Goal: Browse casually: Explore the website without a specific task or goal

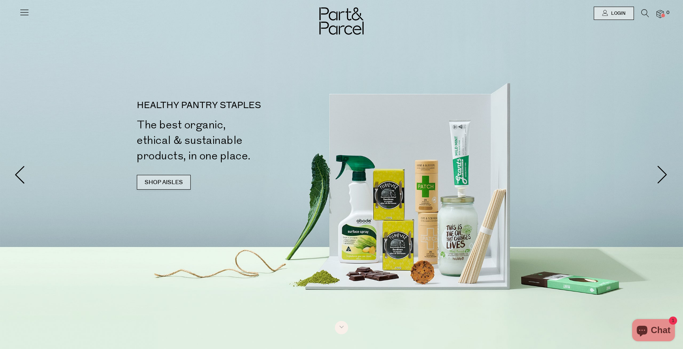
click at [170, 181] on link "SHOP AISLES" at bounding box center [164, 182] width 54 height 15
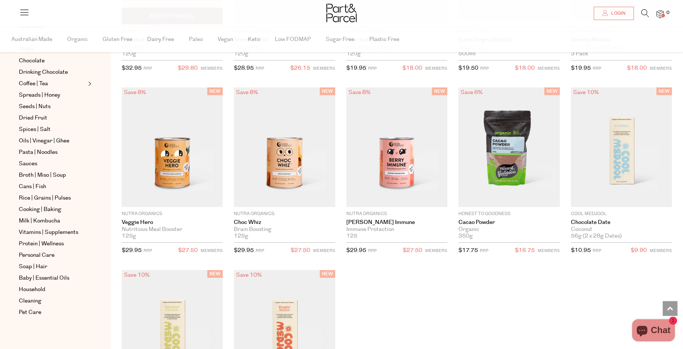
scroll to position [829, 0]
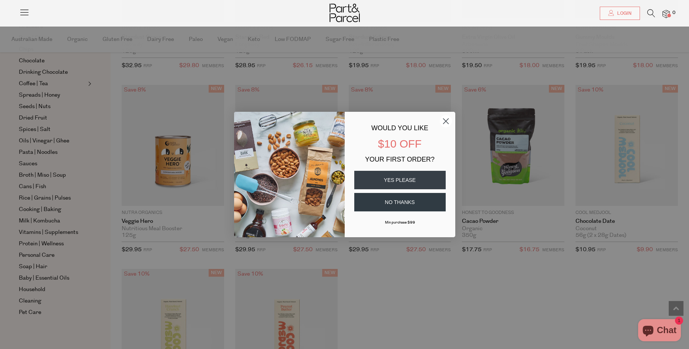
click at [446, 122] on circle "Close dialog" at bounding box center [446, 121] width 12 height 12
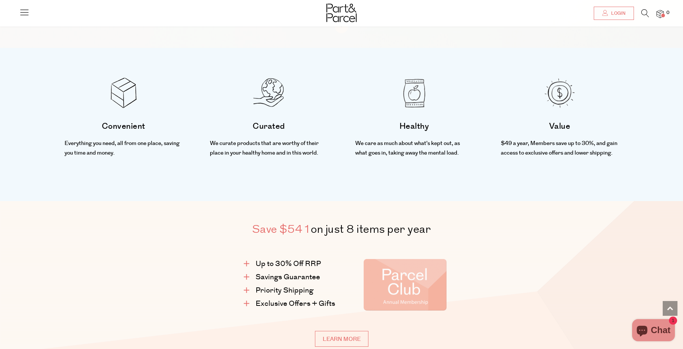
scroll to position [527, 0]
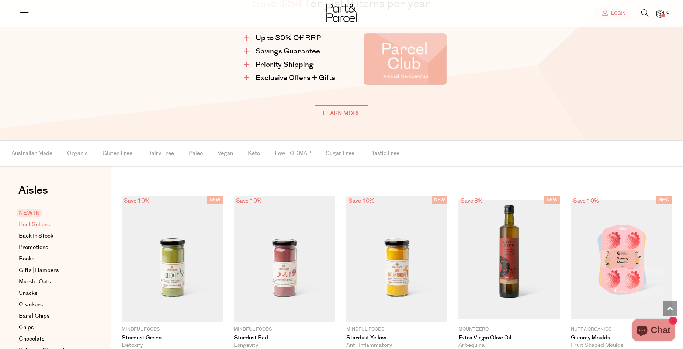
click at [33, 226] on span "Best Sellers" at bounding box center [34, 224] width 31 height 9
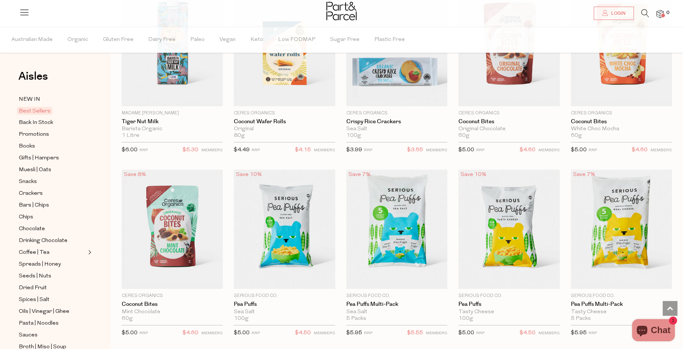
scroll to position [1284, 0]
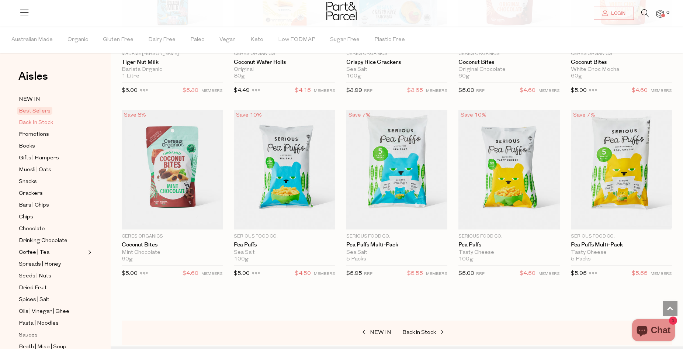
click at [44, 121] on span "Back In Stock" at bounding box center [36, 122] width 34 height 9
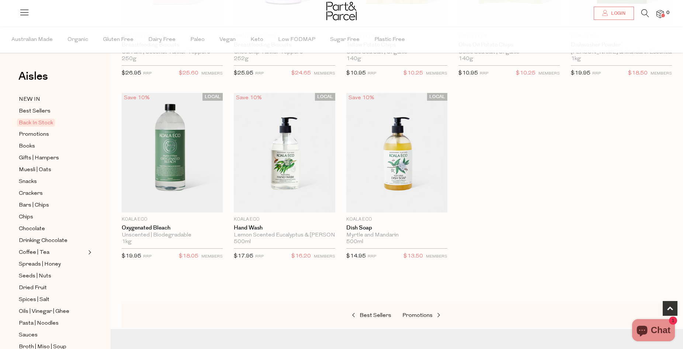
scroll to position [373, 0]
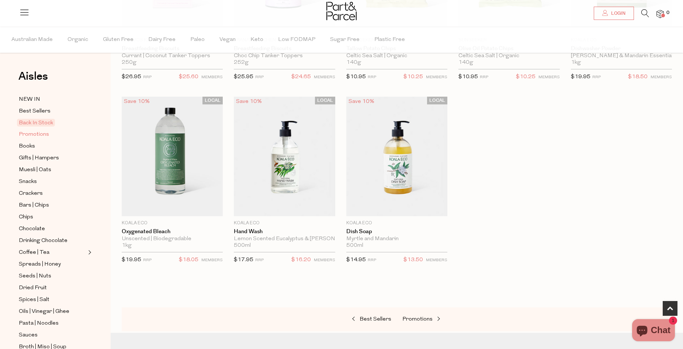
click at [38, 135] on span "Promotions" at bounding box center [34, 134] width 30 height 9
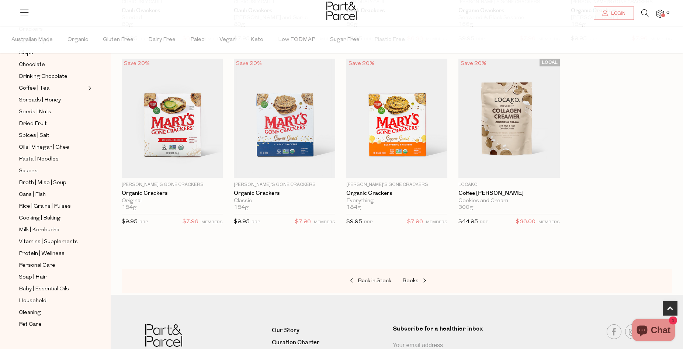
scroll to position [300, 0]
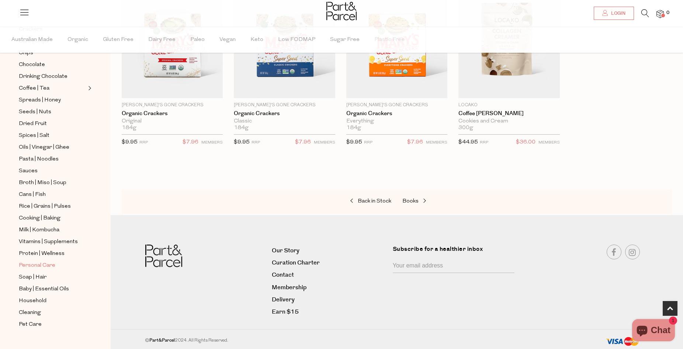
click at [37, 261] on span "Personal Care" at bounding box center [37, 265] width 37 height 9
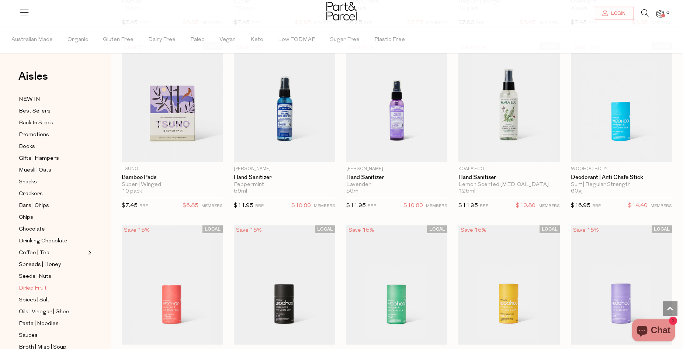
scroll to position [1505, 0]
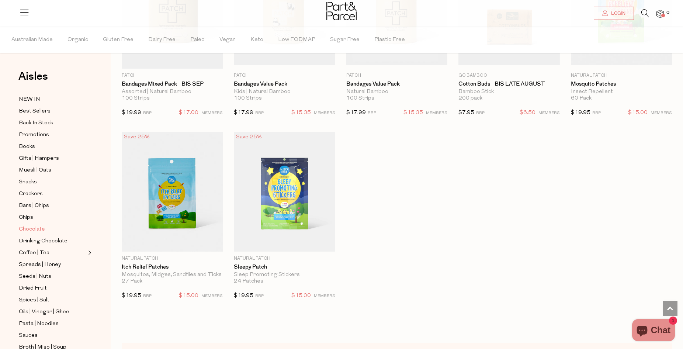
click at [42, 225] on span "Chocolate" at bounding box center [32, 229] width 26 height 9
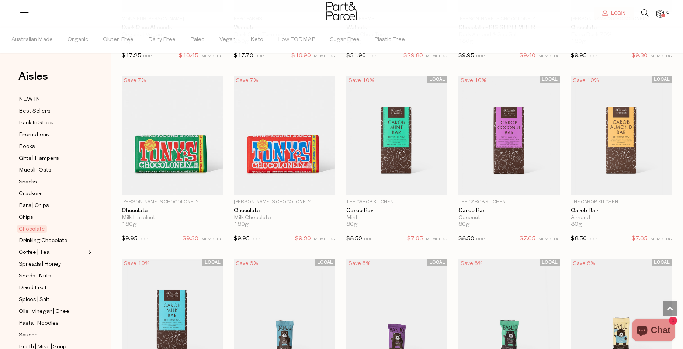
scroll to position [1693, 0]
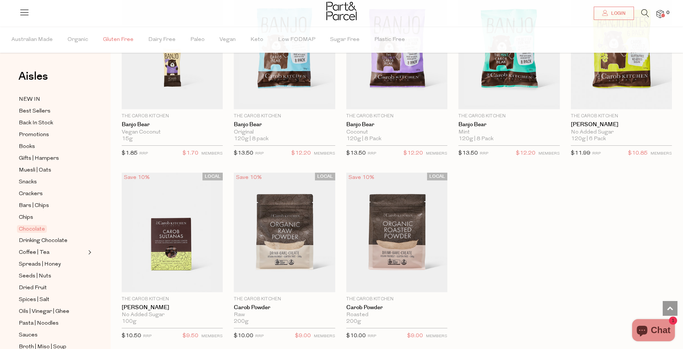
scroll to position [1957, 0]
